Goal: Task Accomplishment & Management: Manage account settings

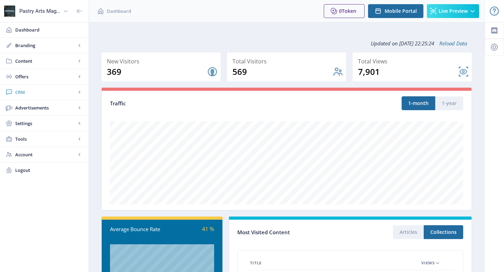
click at [24, 91] on span "CRM" at bounding box center [45, 92] width 61 height 7
click at [23, 105] on span "Readers" at bounding box center [51, 107] width 59 height 7
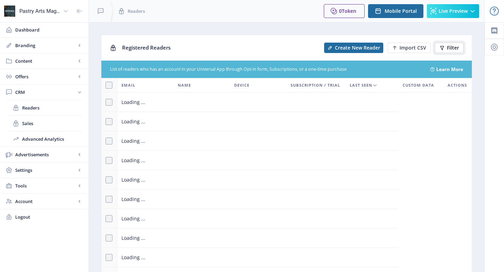
click at [446, 49] on button "Filter" at bounding box center [449, 48] width 29 height 10
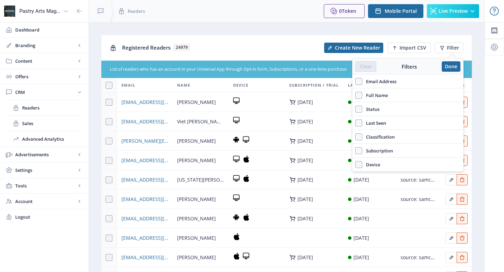
click at [379, 94] on span "Full Name" at bounding box center [375, 95] width 26 height 8
click at [356, 95] on input "Full Name" at bounding box center [355, 95] width 0 height 0
checkbox input "true"
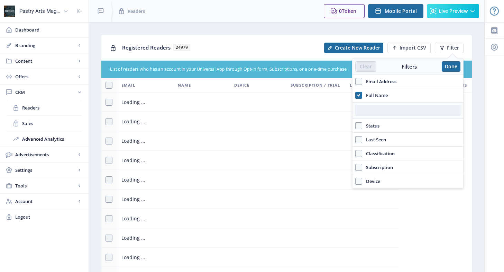
click at [380, 110] on input "text" at bounding box center [407, 110] width 105 height 11
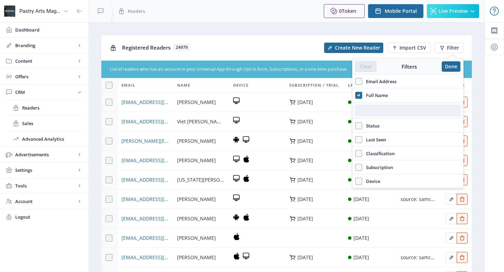
paste input "[PERSON_NAME]"
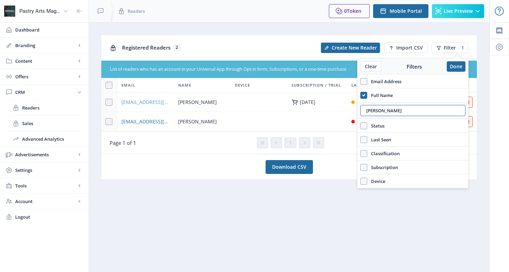
type input "[PERSON_NAME]"
click at [142, 103] on span "[EMAIL_ADDRESS][DOMAIN_NAME]" at bounding box center [145, 102] width 48 height 8
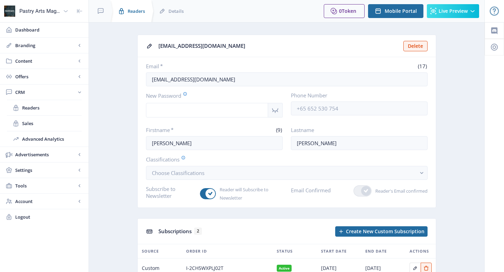
click at [133, 10] on span "Readers" at bounding box center [136, 11] width 17 height 7
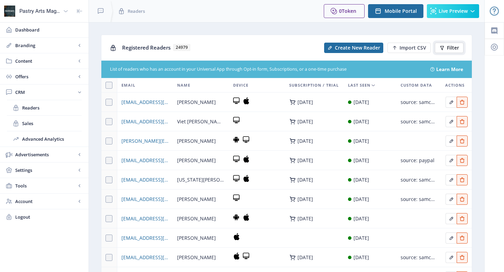
click at [452, 47] on span "Filter" at bounding box center [453, 48] width 12 height 6
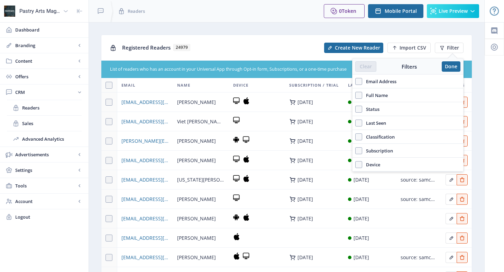
click at [370, 80] on span "Email Address" at bounding box center [379, 81] width 34 height 8
click at [356, 81] on input "Email Address" at bounding box center [355, 81] width 0 height 0
checkbox input "true"
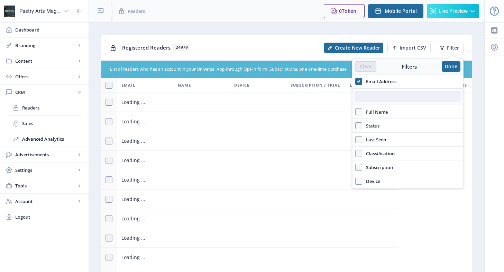
click at [371, 98] on input "text" at bounding box center [407, 96] width 105 height 11
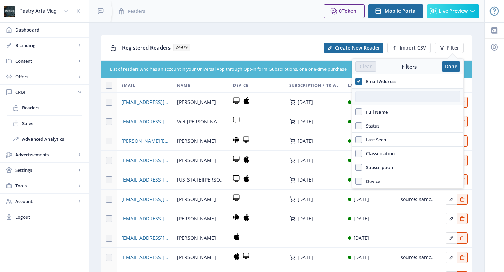
paste input "[EMAIL_ADDRESS][DOMAIN_NAME]"
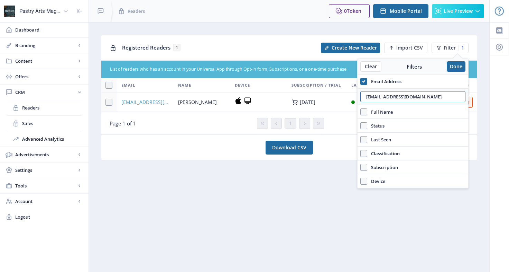
type input "[EMAIL_ADDRESS][DOMAIN_NAME]"
click at [156, 102] on span "[EMAIL_ADDRESS][DOMAIN_NAME]" at bounding box center [145, 102] width 48 height 8
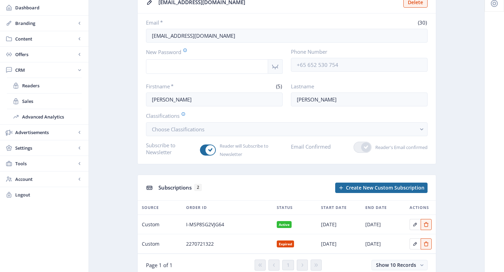
scroll to position [69, 0]
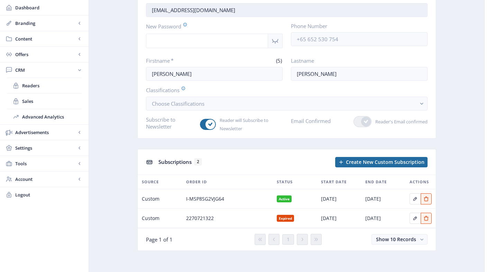
drag, startPoint x: 243, startPoint y: 11, endPoint x: 147, endPoint y: 16, distance: 97.0
click at [147, 16] on input "[EMAIL_ADDRESS][DOMAIN_NAME]" at bounding box center [287, 10] width 282 height 14
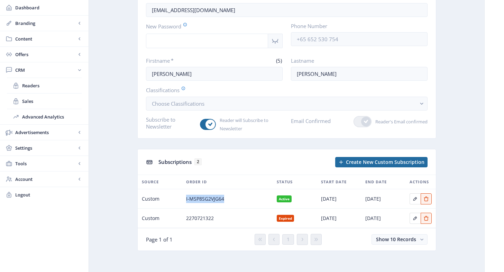
drag, startPoint x: 227, startPoint y: 198, endPoint x: 179, endPoint y: 199, distance: 47.7
click at [179, 199] on tr "Custom I-MSP8SG2VJG64 Active [DATE] [DATE]" at bounding box center [287, 198] width 298 height 19
copy tr "I-MSP8SG2VJG64"
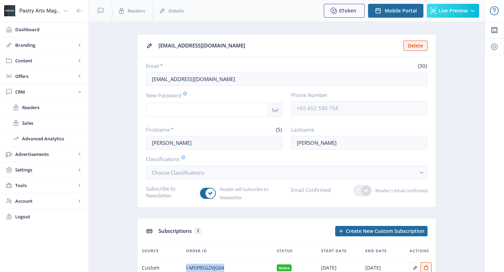
scroll to position [0, 0]
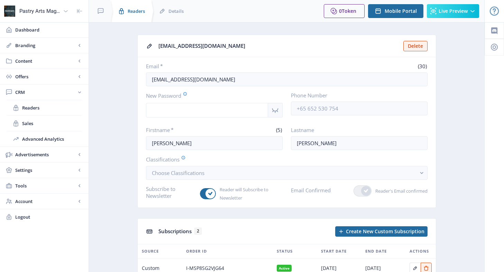
click at [132, 8] on span "Readers" at bounding box center [136, 11] width 17 height 7
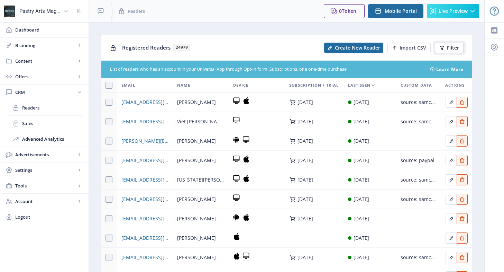
click at [453, 47] on span "Filter" at bounding box center [453, 48] width 12 height 6
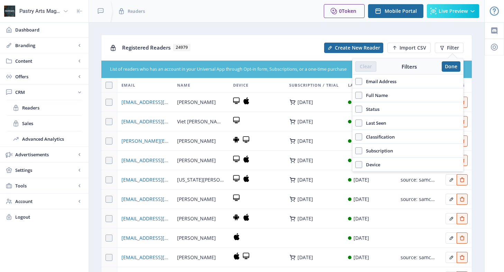
click at [380, 80] on span "Email Address" at bounding box center [379, 81] width 34 height 8
click at [356, 81] on input "Email Address" at bounding box center [355, 81] width 0 height 0
checkbox input "true"
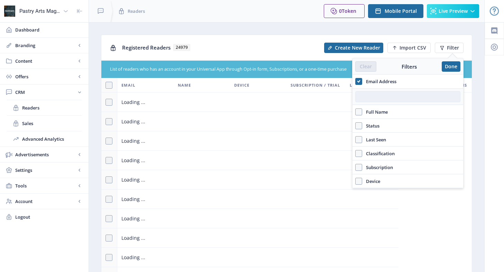
click at [377, 97] on input "text" at bounding box center [407, 96] width 105 height 11
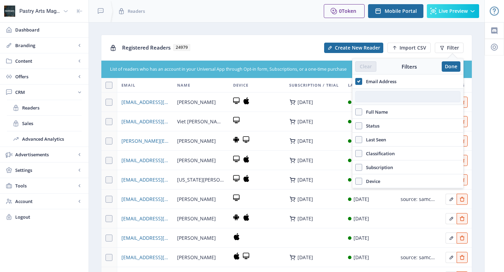
paste input "[EMAIL_ADDRESS][DOMAIN_NAME]"
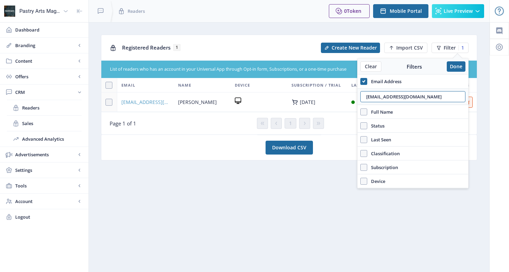
type input "[EMAIL_ADDRESS][DOMAIN_NAME]"
click at [164, 103] on span "[EMAIL_ADDRESS][DOMAIN_NAME]" at bounding box center [145, 102] width 48 height 8
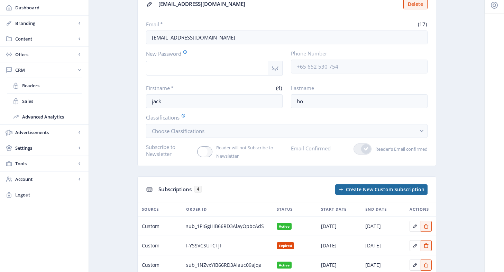
scroll to position [7, 0]
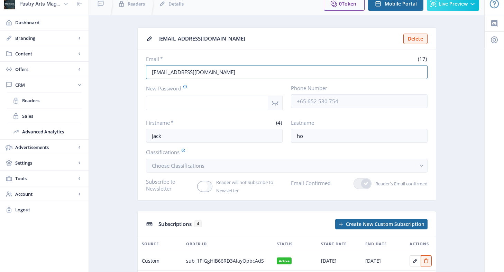
drag, startPoint x: 207, startPoint y: 74, endPoint x: 135, endPoint y: 72, distance: 72.3
click at [135, 72] on app-crm-reader "[EMAIL_ADDRESS][DOMAIN_NAME] Delete Email * (17) [EMAIL_ADDRESS][DOMAIN_NAME] N…" at bounding box center [286, 194] width 371 height 334
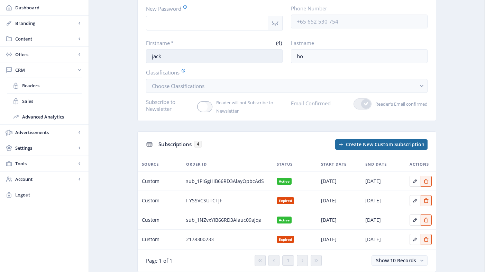
scroll to position [111, 0]
